Goal: Navigation & Orientation: Find specific page/section

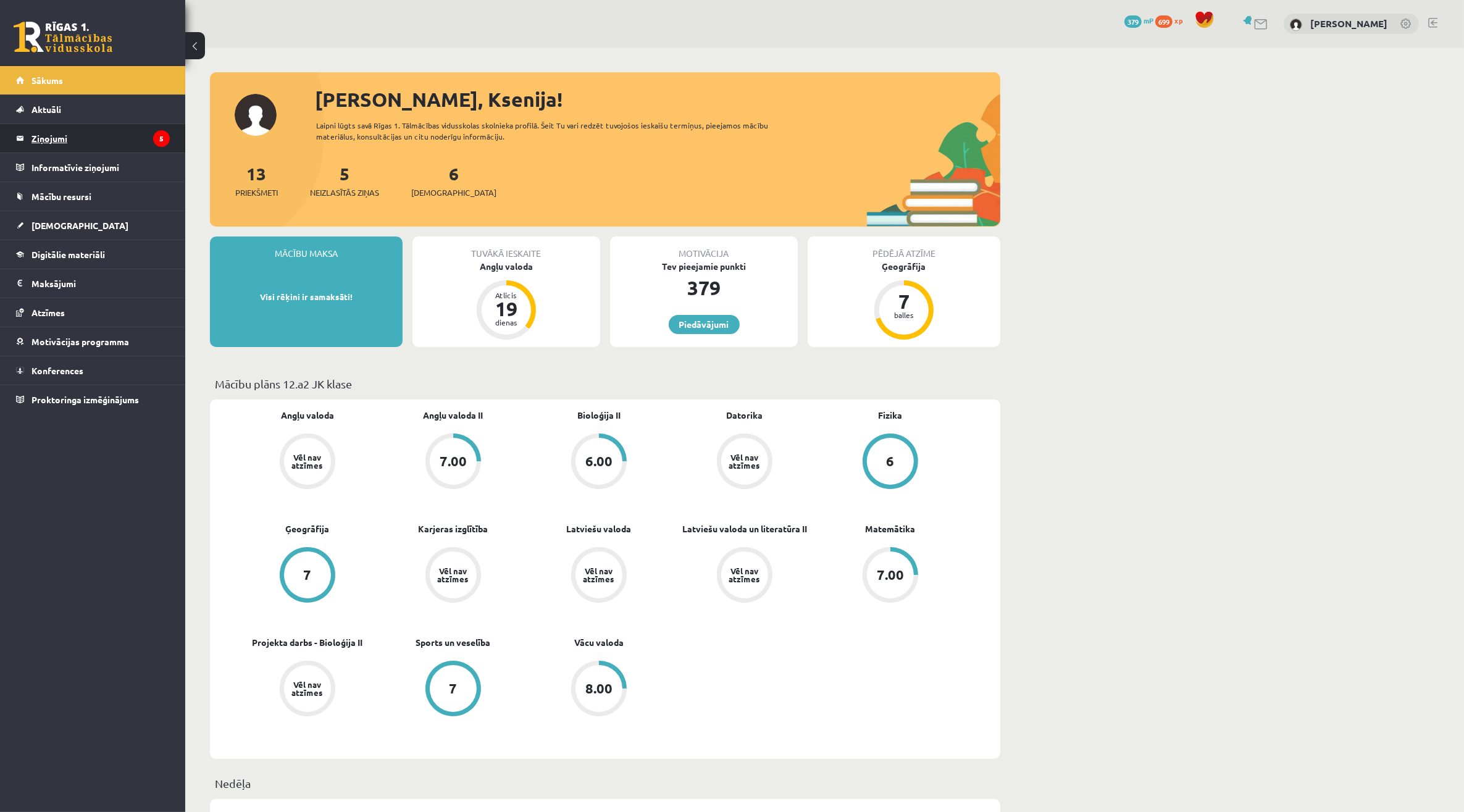
click at [108, 142] on legend "Ziņojumi 5" at bounding box center [100, 138] width 139 height 28
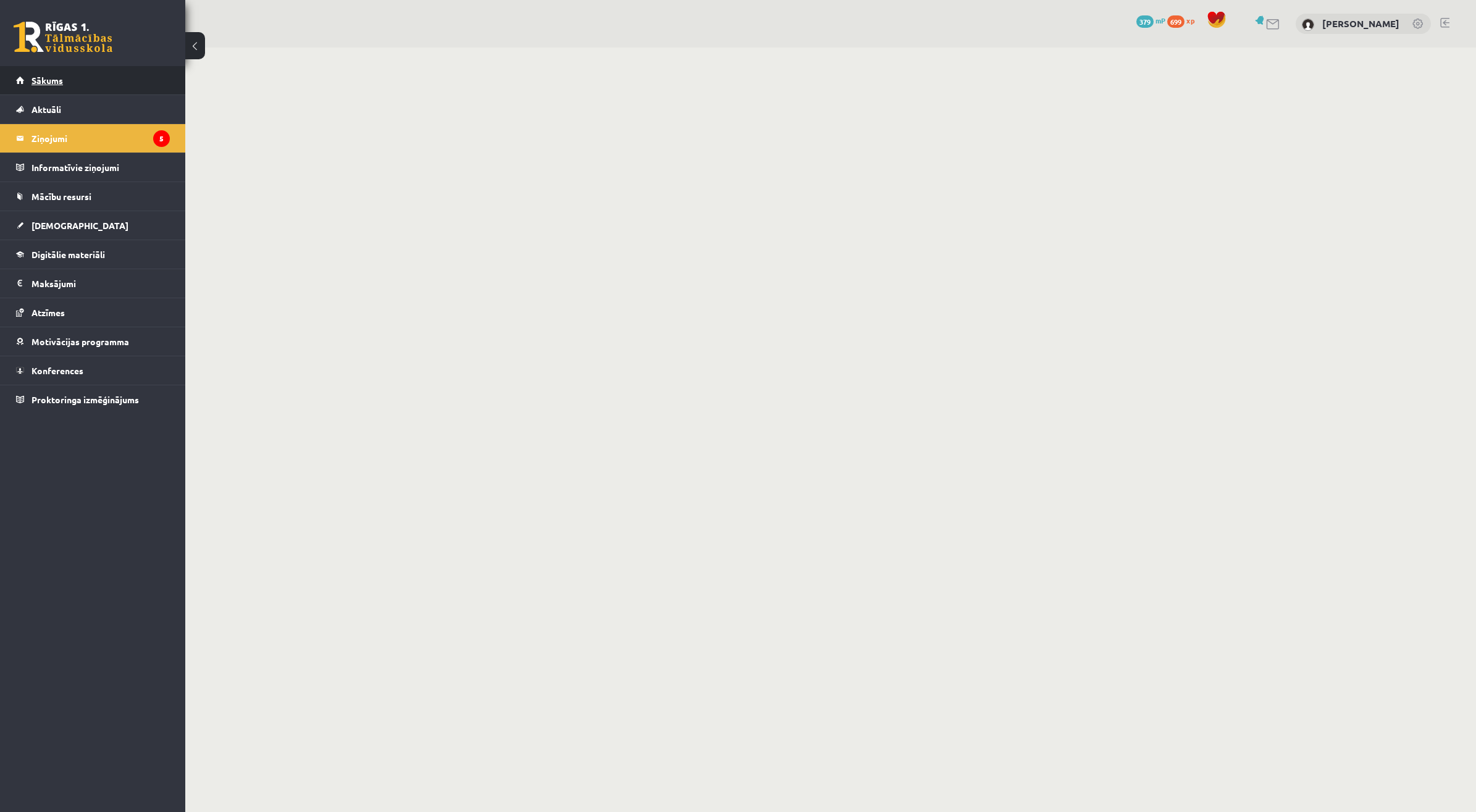
click at [136, 88] on link "Sākums" at bounding box center [93, 80] width 154 height 28
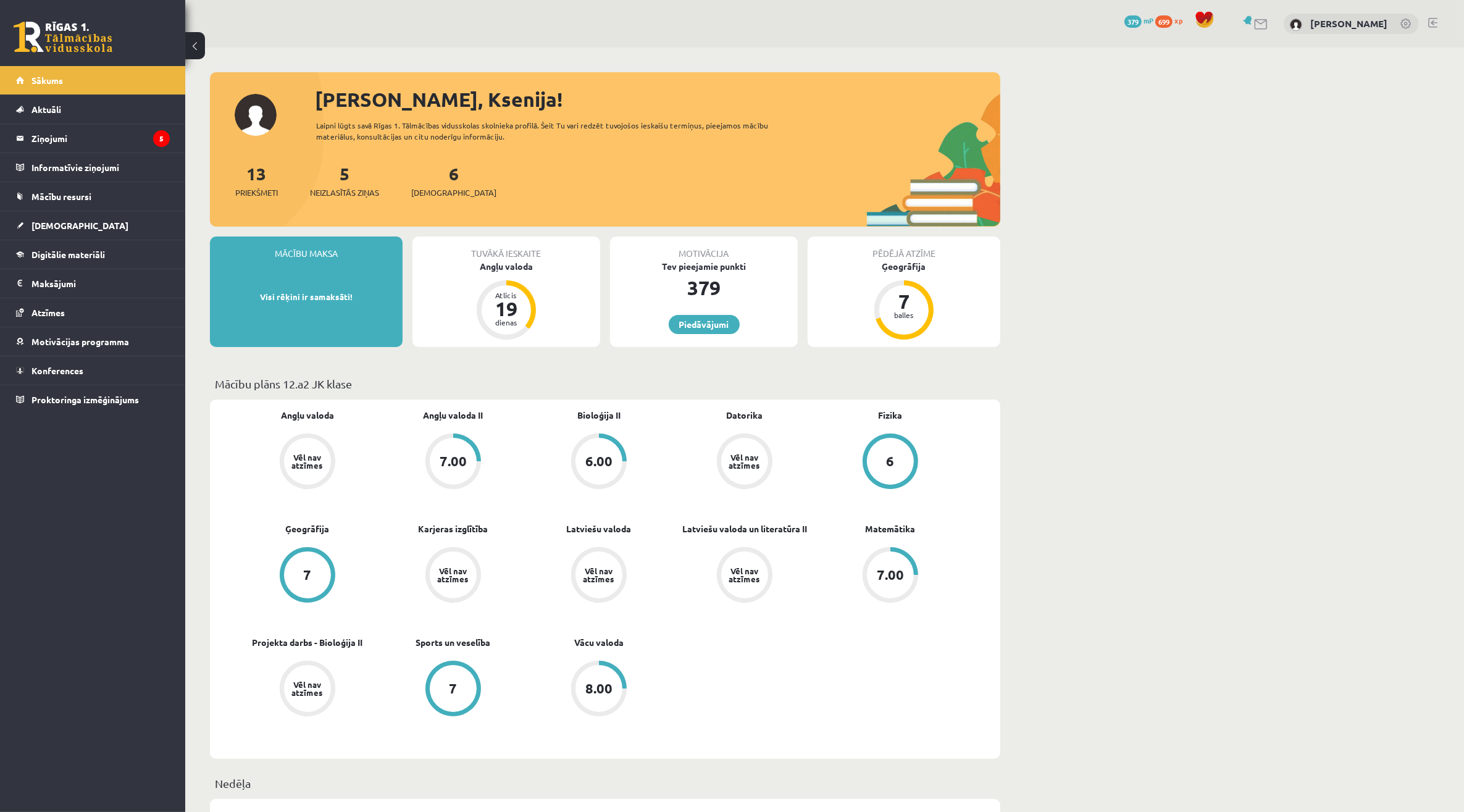
click at [1428, 29] on div at bounding box center [1433, 24] width 9 height 12
click at [1436, 19] on link at bounding box center [1433, 23] width 9 height 10
